Goal: Task Accomplishment & Management: Manage account settings

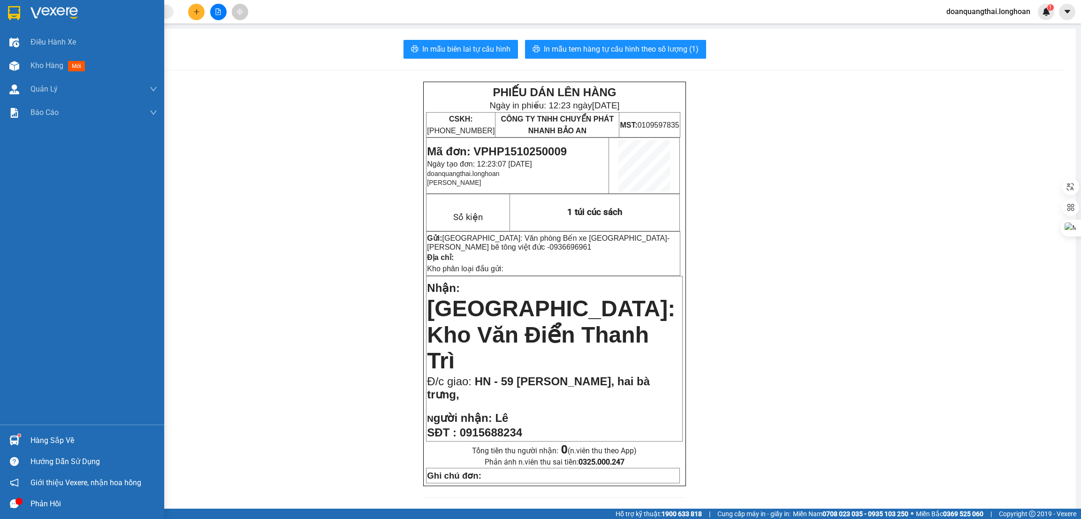
click at [7, 11] on div at bounding box center [14, 13] width 16 height 16
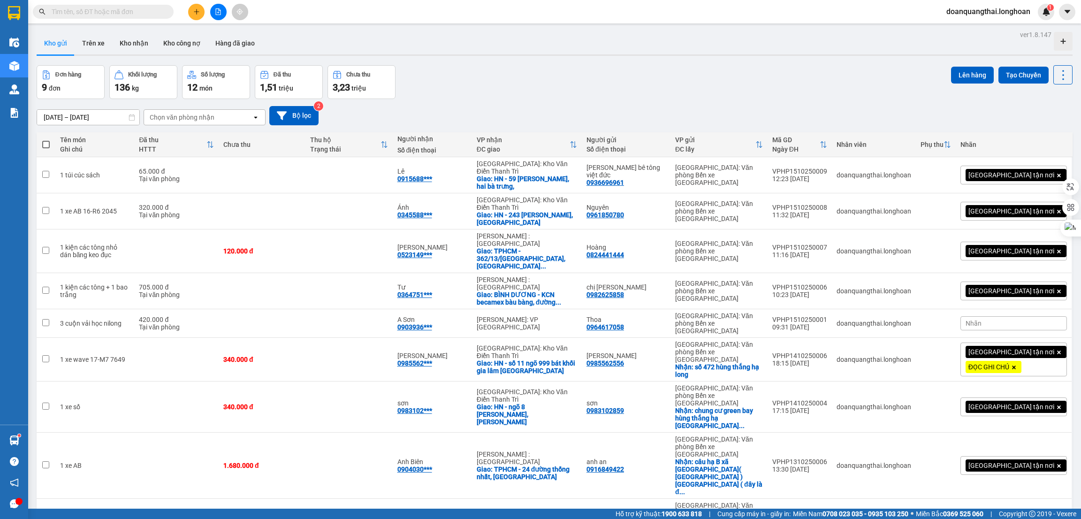
click at [597, 84] on div "Đơn hàng 9 đơn Khối lượng 136 kg Số lượng 12 món Đã thu 1,51 triệu Chưa thu 3,2…" at bounding box center [555, 82] width 1036 height 34
click at [142, 42] on button "Kho nhận" at bounding box center [134, 43] width 44 height 23
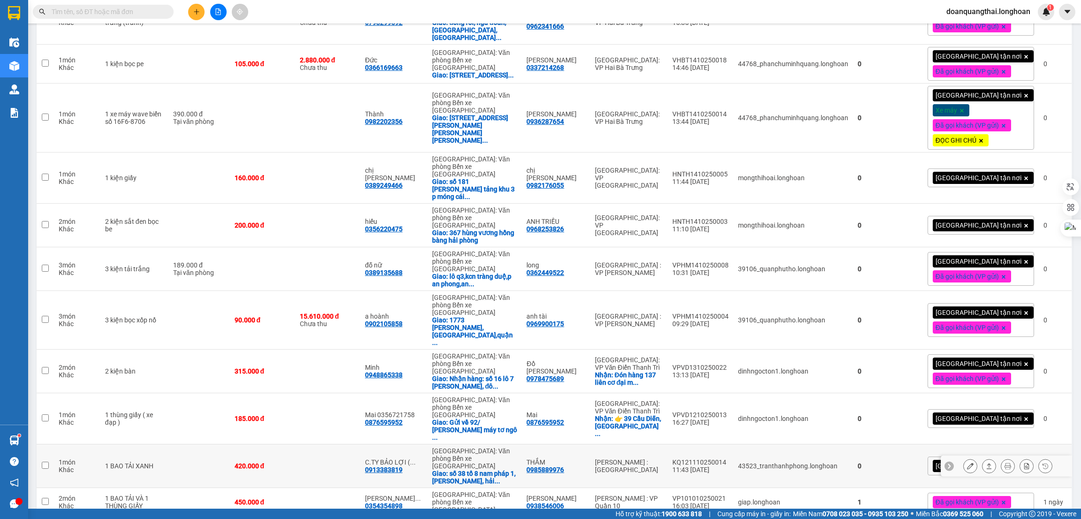
scroll to position [703, 0]
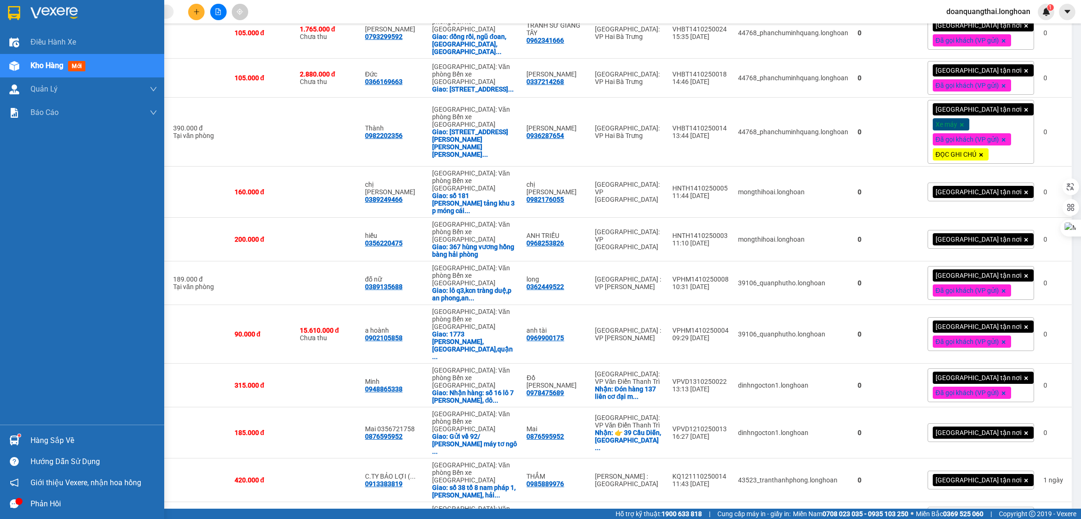
click at [10, 11] on img at bounding box center [14, 13] width 12 height 14
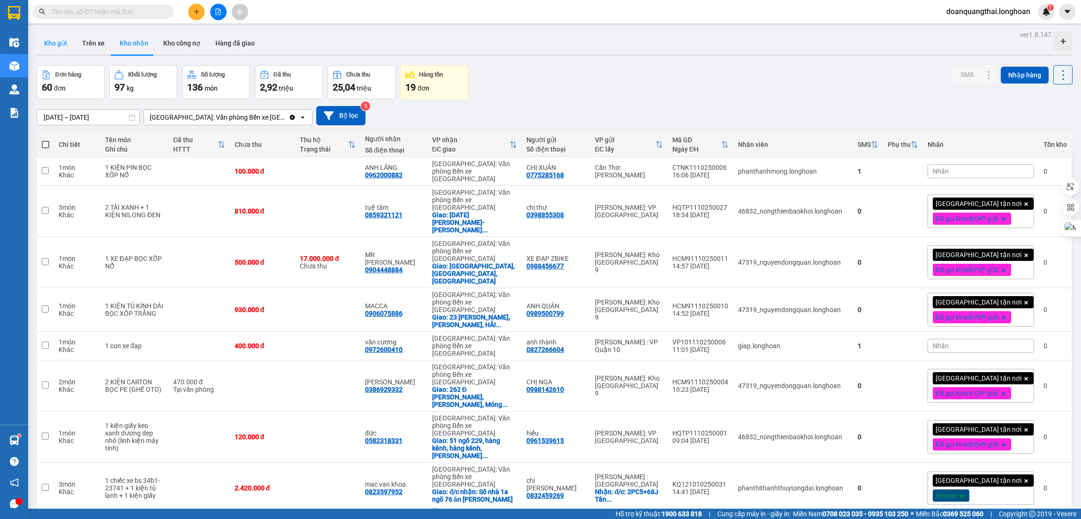
click at [60, 38] on button "Kho gửi" at bounding box center [56, 43] width 38 height 23
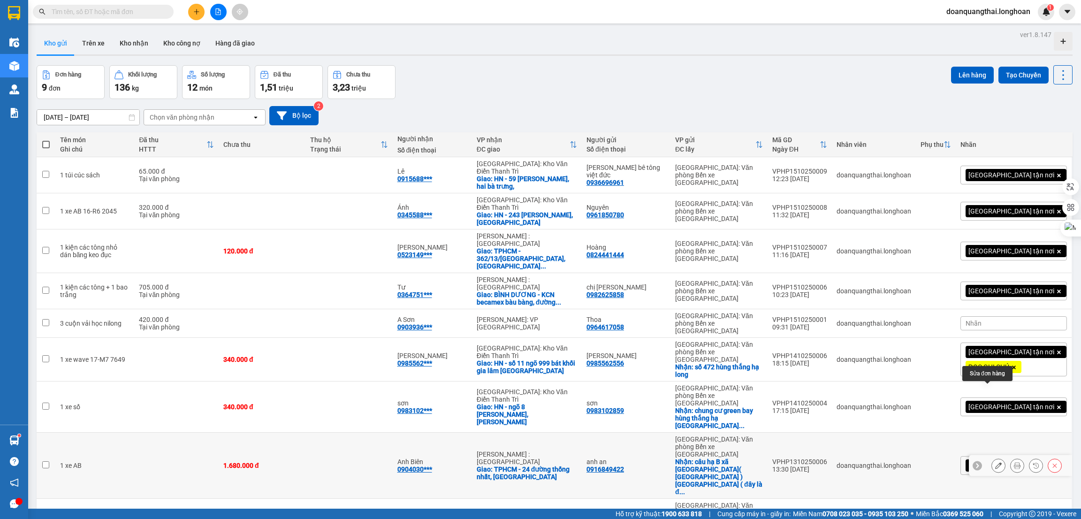
click at [995, 462] on icon at bounding box center [998, 465] width 7 height 7
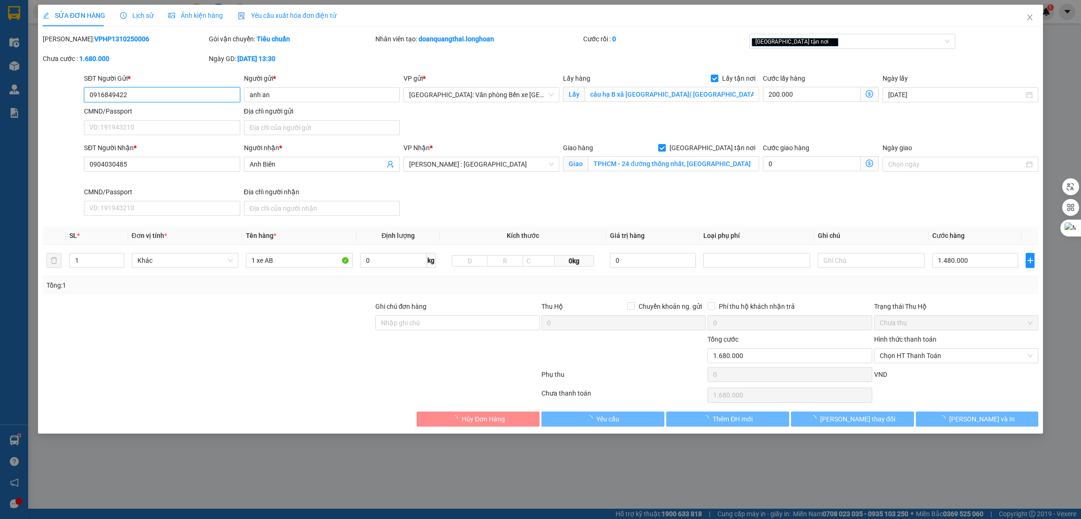
type input "0916849422"
type input "anh an"
checkbox input "true"
type input "câu hạ B xã [GEOGRAPHIC_DATA]( [GEOGRAPHIC_DATA] ) [GEOGRAPHIC_DATA] ( đây là đ…"
type input "0904030485"
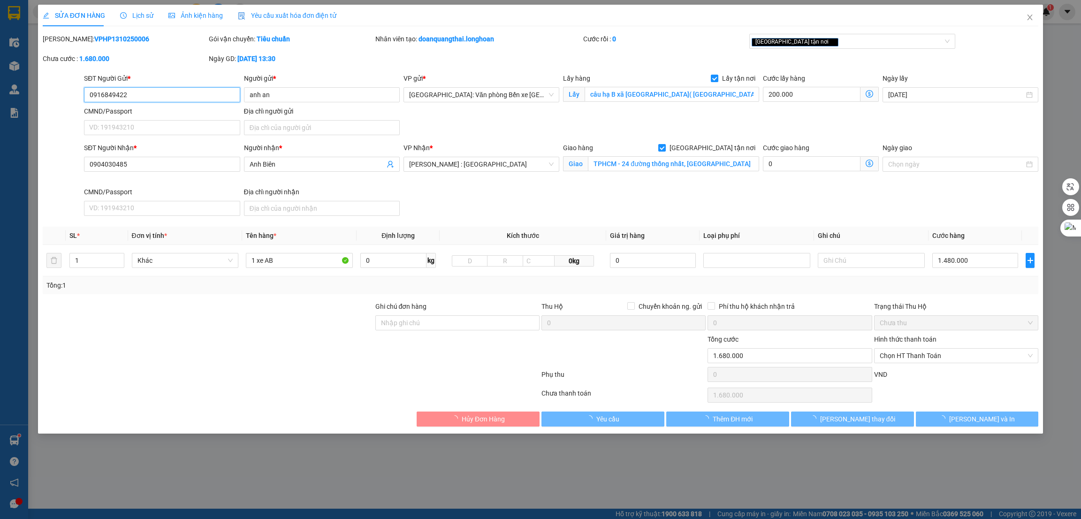
type input "Anh Biên"
checkbox input "true"
type input "TPHCM - 24 đường thống nhất, [GEOGRAPHIC_DATA]"
type input "0"
type input "1.680.000"
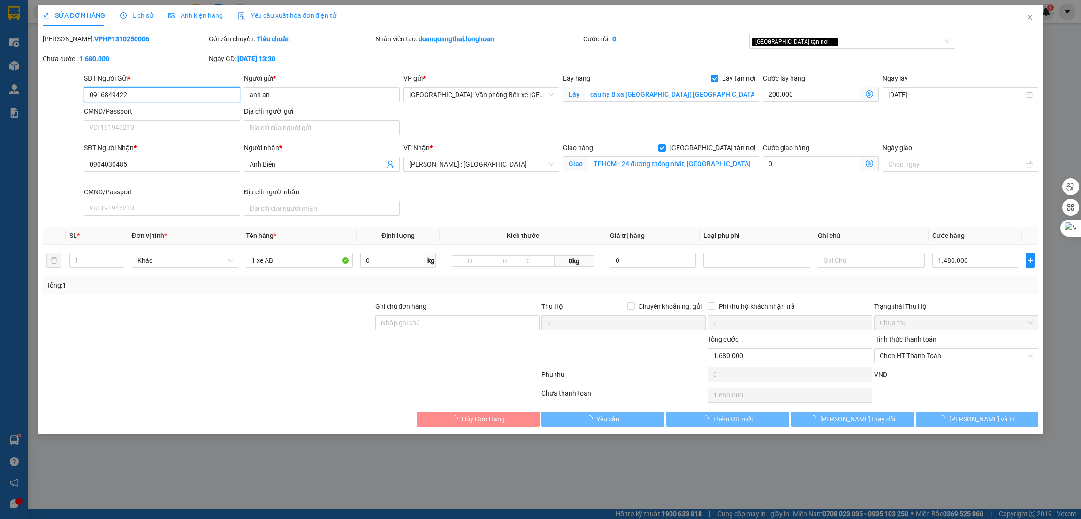
type input "1.680.000"
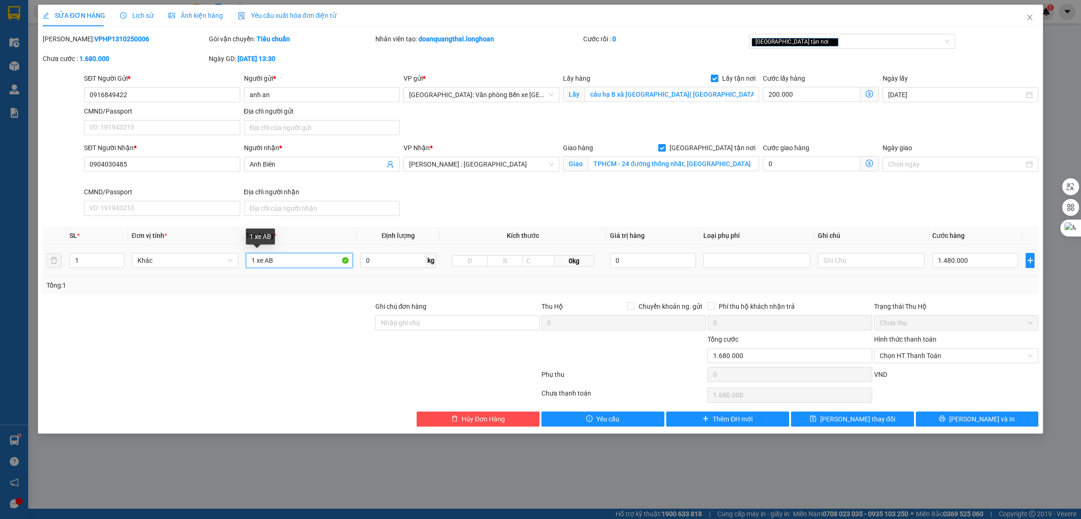
click at [294, 262] on input "1 xe AB" at bounding box center [299, 260] width 107 height 15
click at [173, 13] on span "Ảnh kiện hàng" at bounding box center [195, 16] width 54 height 8
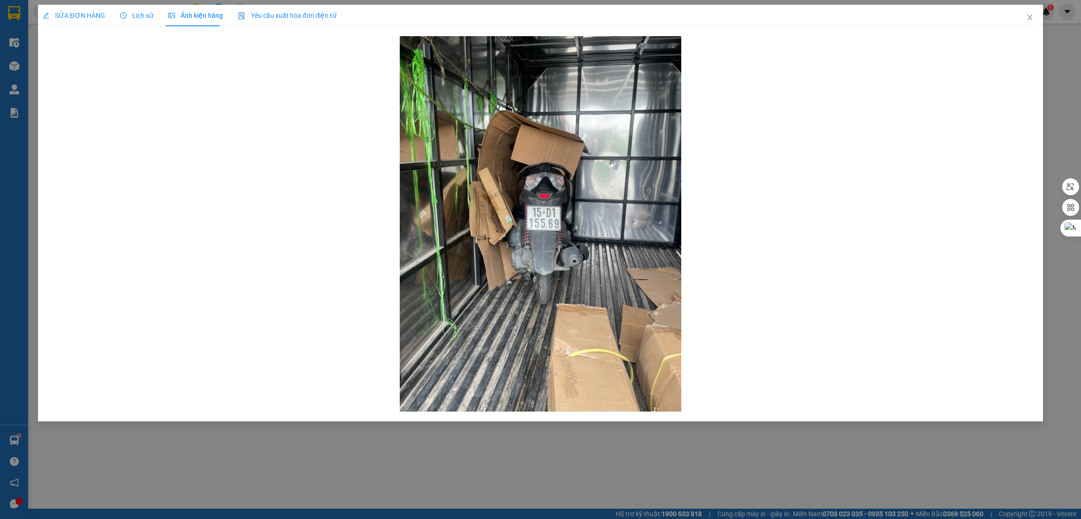
click at [62, 19] on span "SỬA ĐƠN HÀNG" at bounding box center [74, 16] width 62 height 8
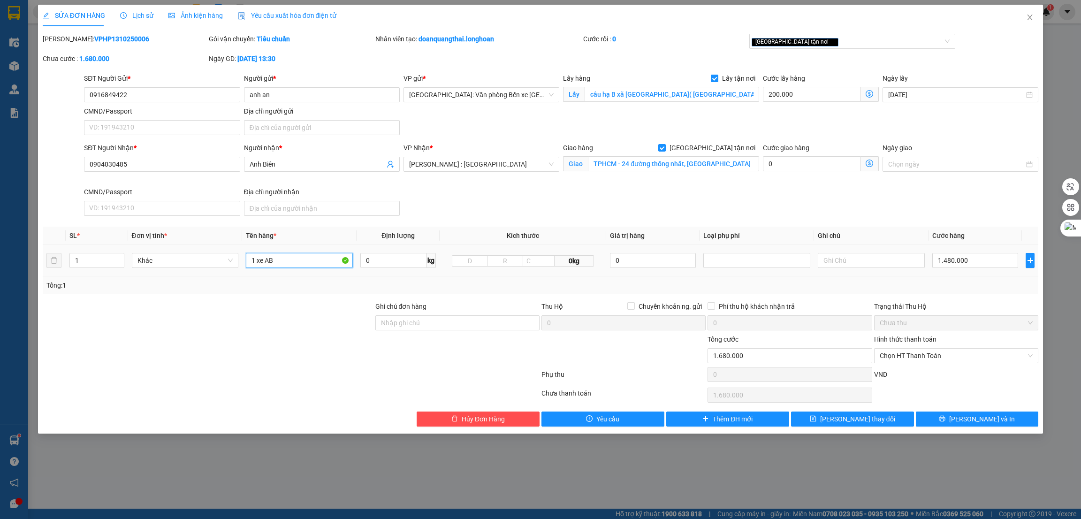
click at [302, 260] on input "1 xe AB" at bounding box center [299, 260] width 107 height 15
type input "1 xe AB 15-D1 15569"
click at [418, 330] on input "Ghi chú đơn hàng" at bounding box center [457, 322] width 164 height 15
type input "1 CHÌA KHÓA +1 GIẤY TỜ XE BỎ CỐP XE"
click at [967, 423] on button "[PERSON_NAME] và In" at bounding box center [977, 418] width 123 height 15
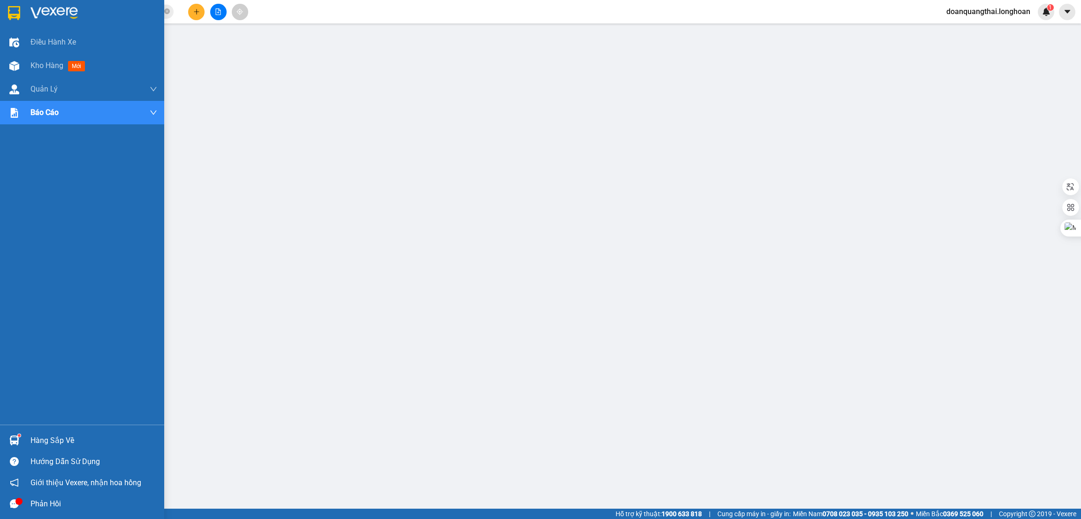
click at [12, 14] on img at bounding box center [14, 13] width 12 height 14
